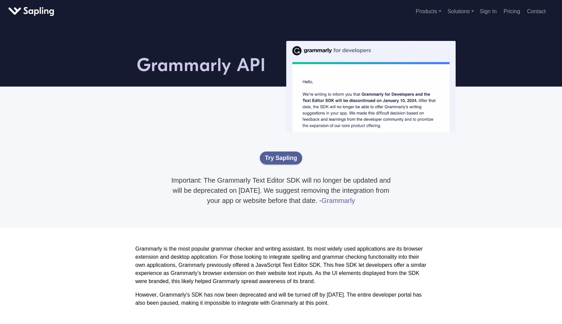
scroll to position [7, 0]
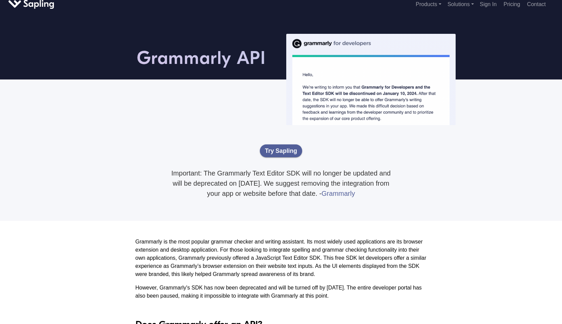
click at [45, 1] on h5 at bounding box center [33, 4] width 51 height 12
click at [44, 5] on link at bounding box center [33, 3] width 51 height 7
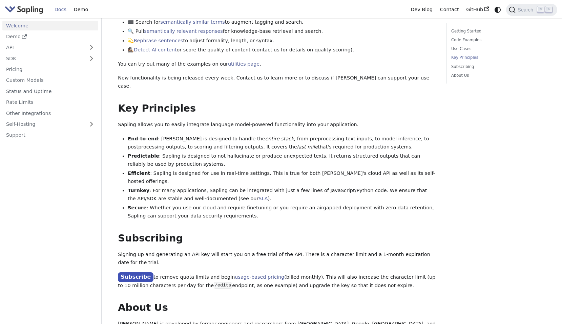
scroll to position [350, 0]
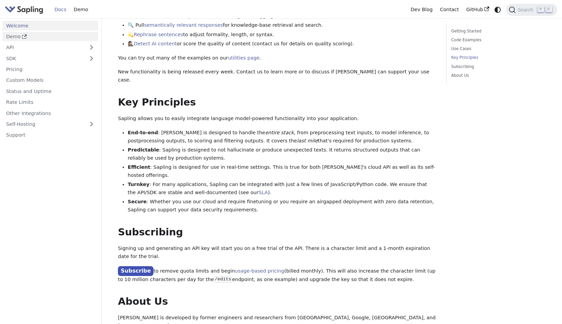
click at [83, 39] on link "Demo" at bounding box center [50, 37] width 96 height 10
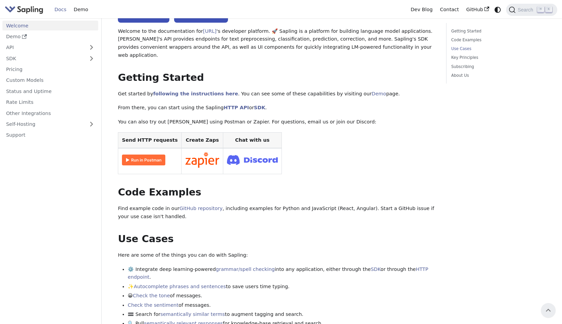
scroll to position [0, 0]
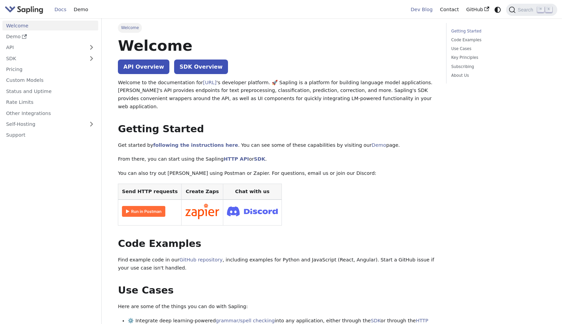
click at [418, 11] on link "Dev Blog" at bounding box center [421, 9] width 29 height 10
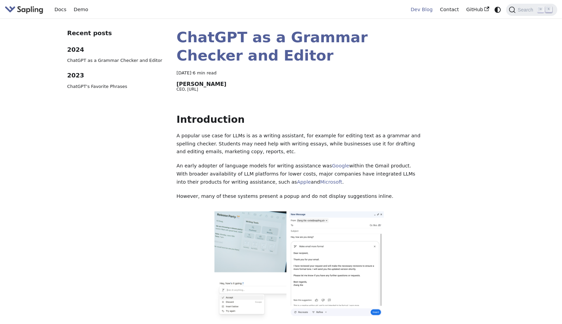
click at [27, 6] on img "Main" at bounding box center [24, 10] width 39 height 10
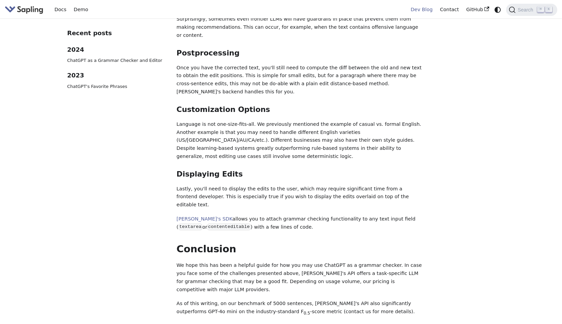
scroll to position [1124, 0]
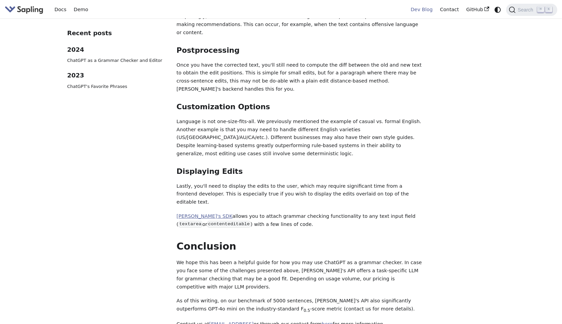
click at [201, 214] on link "Sapling's SDK" at bounding box center [204, 216] width 56 height 5
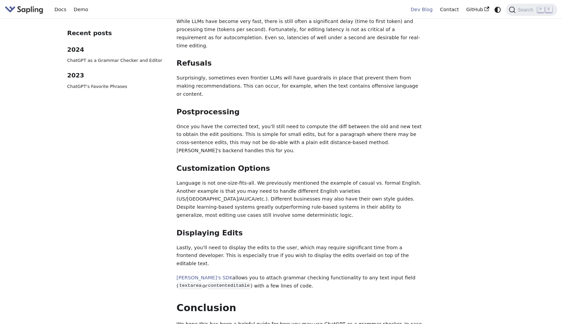
scroll to position [1052, 0]
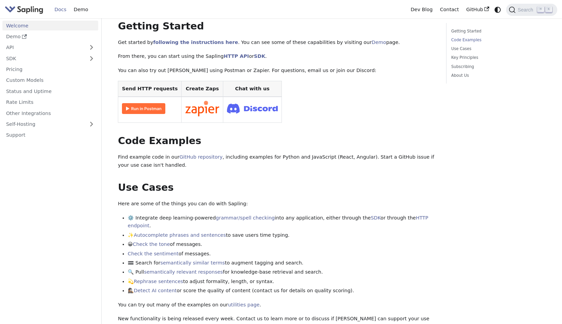
scroll to position [103, 0]
click at [17, 48] on link "API" at bounding box center [43, 48] width 82 height 10
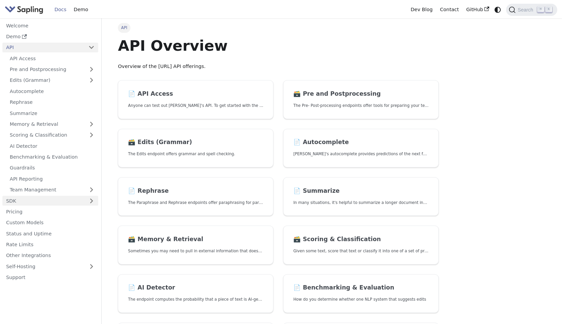
click at [56, 199] on link "SDK" at bounding box center [43, 201] width 82 height 10
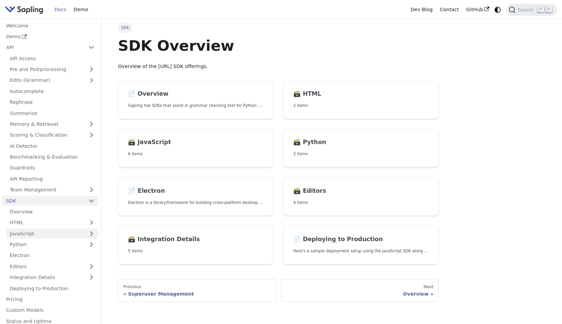
click at [56, 230] on link "JavaScript" at bounding box center [52, 234] width 92 height 10
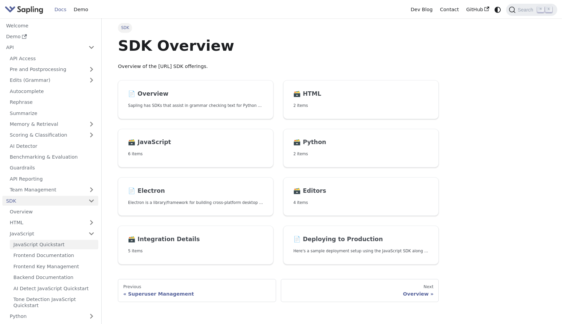
click at [57, 246] on link "JavaScript Quickstart" at bounding box center [54, 245] width 88 height 10
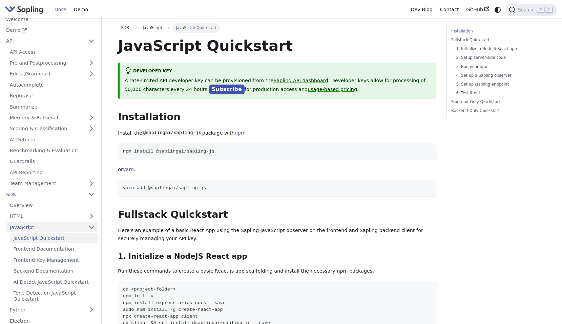
scroll to position [8, 0]
click at [76, 246] on link "Frontend Documentation" at bounding box center [54, 248] width 88 height 10
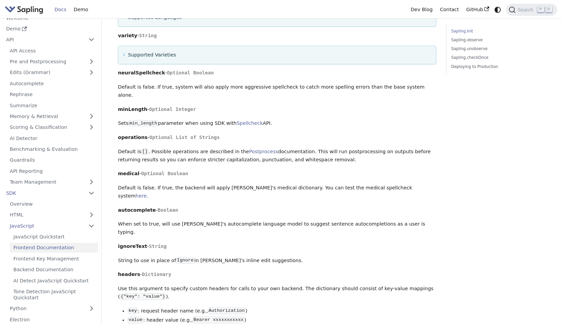
scroll to position [544, 0]
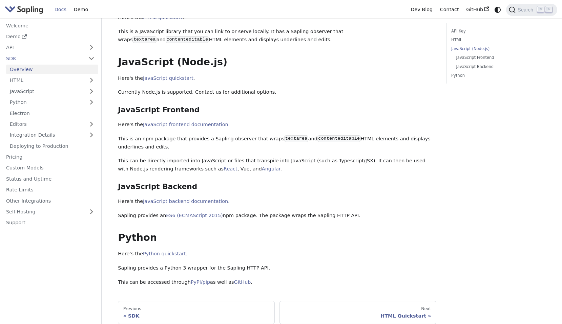
scroll to position [175, 0]
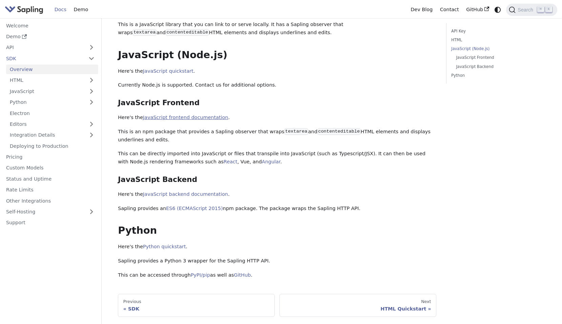
click at [198, 115] on link "JavaScript frontend documentation" at bounding box center [185, 117] width 85 height 5
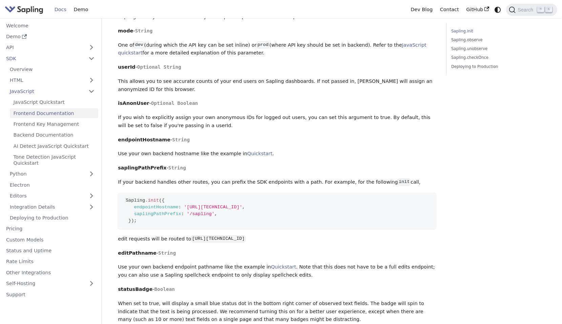
scroll to position [191, 0]
